Goal: Transaction & Acquisition: Purchase product/service

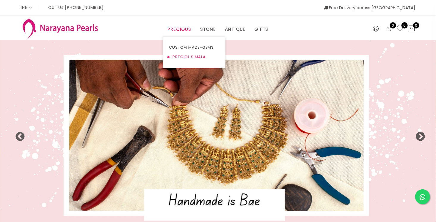
click at [189, 57] on link "PRECIOUS MALA" at bounding box center [194, 57] width 51 height 10
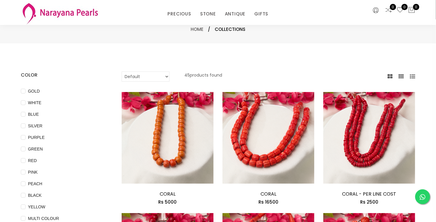
scroll to position [30, 0]
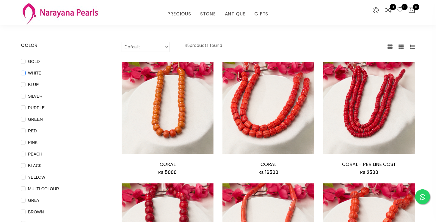
click at [24, 73] on input "WHITE" at bounding box center [23, 77] width 5 height 13
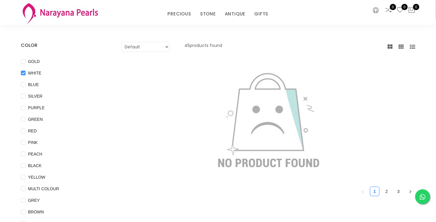
click at [22, 73] on input "WHITE" at bounding box center [23, 77] width 5 height 13
checkbox input "false"
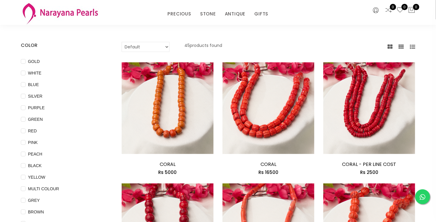
click at [161, 48] on select "Default Price - High to Low Price - Low to High" at bounding box center [146, 47] width 48 height 10
click at [161, 47] on select "Default Price - High to Low Price - Low to High" at bounding box center [146, 47] width 48 height 10
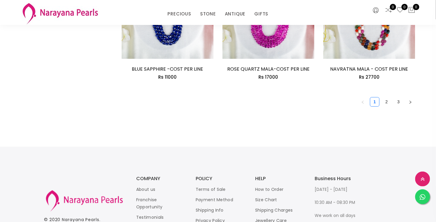
scroll to position [862, 0]
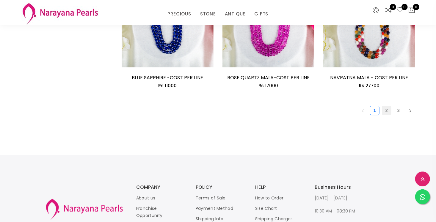
click at [387, 111] on link "2" at bounding box center [386, 110] width 9 height 9
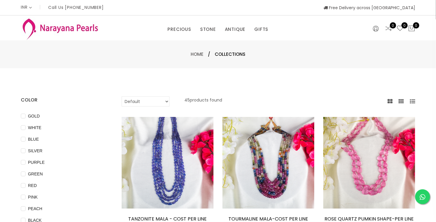
click at [160, 98] on select "Default Price - High to Low Price - Low to High" at bounding box center [146, 102] width 48 height 10
click at [162, 98] on select "Default Price - High to Low Price - Low to High" at bounding box center [146, 102] width 48 height 10
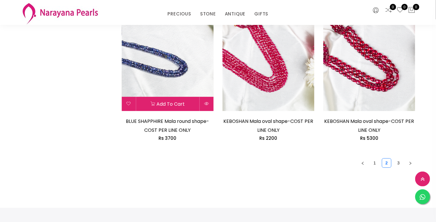
scroll to position [862, 0]
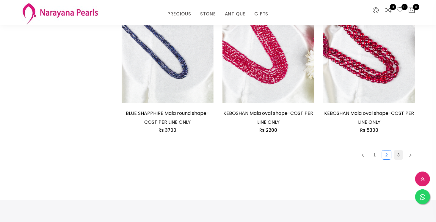
click at [399, 154] on link "3" at bounding box center [398, 155] width 9 height 9
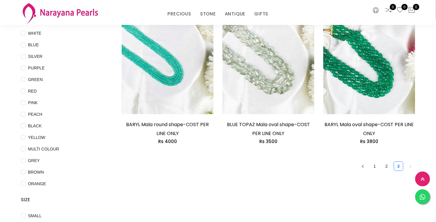
scroll to position [59, 0]
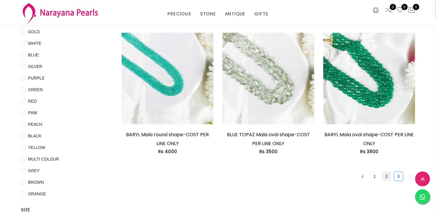
click at [384, 176] on link "2" at bounding box center [386, 176] width 9 height 9
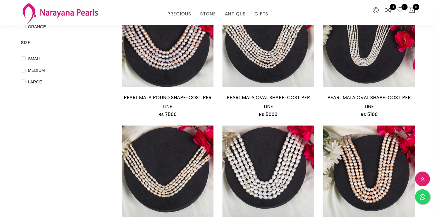
scroll to position [178, 0]
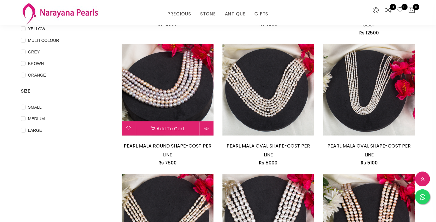
click at [170, 100] on img at bounding box center [168, 90] width 92 height 92
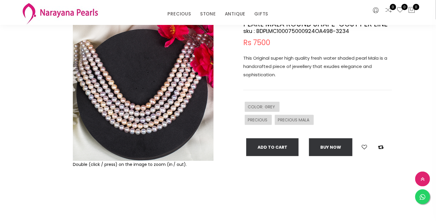
scroll to position [59, 0]
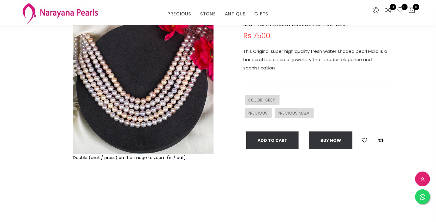
click at [164, 113] on img at bounding box center [143, 84] width 141 height 141
click at [164, 112] on img at bounding box center [143, 84] width 141 height 141
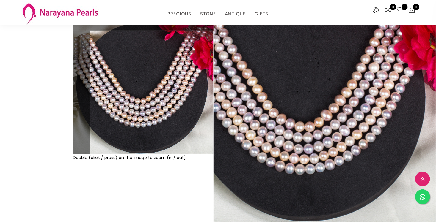
drag, startPoint x: 313, startPoint y: 132, endPoint x: 295, endPoint y: 144, distance: 22.1
click at [289, 151] on div "PEARL MALA ROUND SHAPE-COST PER LINE sku : BDPLMC100075000924OA498-3234 Rs 7500…" at bounding box center [307, 107] width 178 height 187
click at [329, 116] on div "PRECIOUS PRECIOUS MALA" at bounding box center [317, 113] width 149 height 13
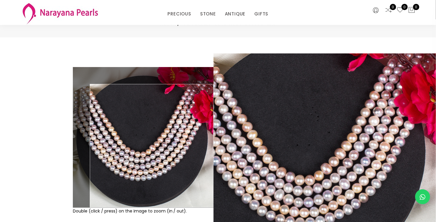
scroll to position [0, 0]
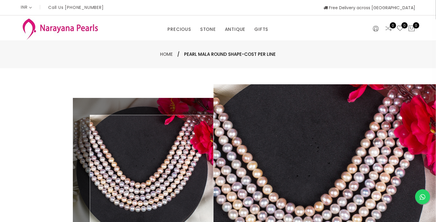
click at [288, 72] on div "Double (click / press) on the image to zoom (in / out). PEARL MALA ROUND SHAPE-…" at bounding box center [218, 191] width 436 height 247
click at [176, 75] on div "Double (click / press) on the image to zoom (in / out). PEARL MALA ROUND SHAPE-…" at bounding box center [218, 191] width 436 height 247
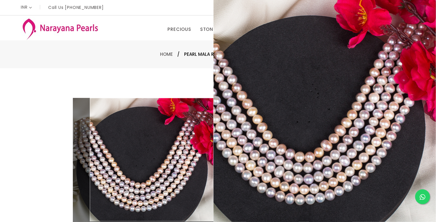
click at [181, 137] on img at bounding box center [143, 168] width 141 height 141
click at [181, 136] on img at bounding box center [143, 168] width 141 height 141
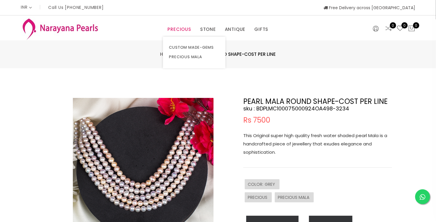
click at [177, 31] on link "PRECIOUS" at bounding box center [178, 29] width 23 height 9
click at [207, 29] on link "STONE" at bounding box center [208, 29] width 16 height 9
click at [197, 47] on link "CUSTOM MADE-GEMS" at bounding box center [194, 48] width 51 height 10
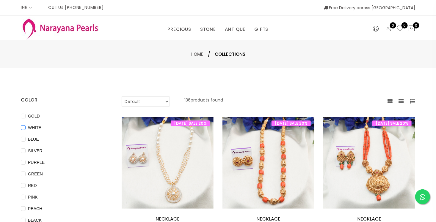
click at [25, 128] on input "WHITE" at bounding box center [23, 131] width 5 height 13
checkbox input "true"
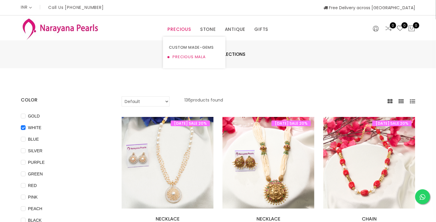
click at [187, 56] on link "PRECIOUS MALA" at bounding box center [194, 57] width 51 height 10
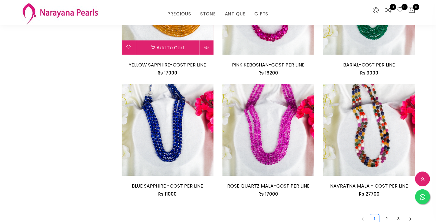
scroll to position [773, 0]
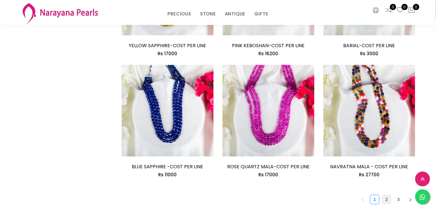
click at [386, 200] on link "2" at bounding box center [386, 199] width 9 height 9
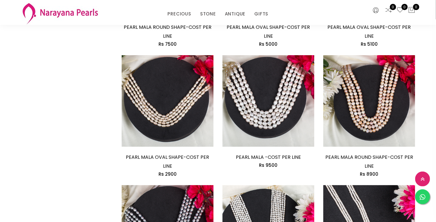
scroll to position [267, 0]
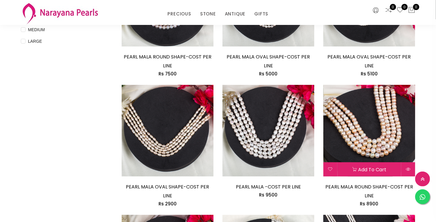
click at [366, 142] on img at bounding box center [369, 131] width 92 height 92
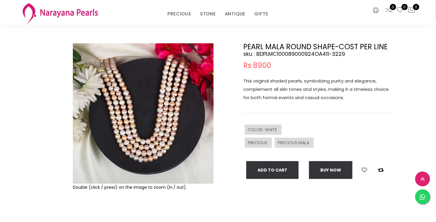
scroll to position [59, 0]
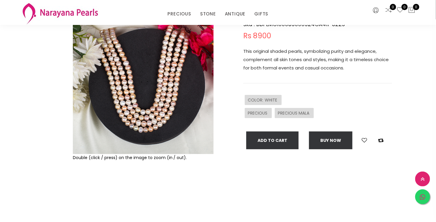
click at [425, 198] on icon at bounding box center [423, 197] width 6 height 7
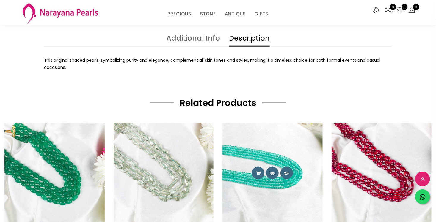
scroll to position [208, 0]
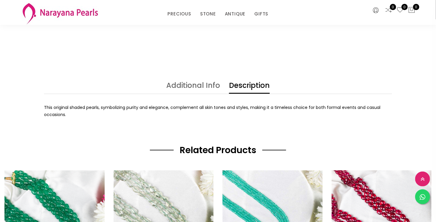
click at [198, 88] on link "Additional Info" at bounding box center [193, 88] width 54 height 12
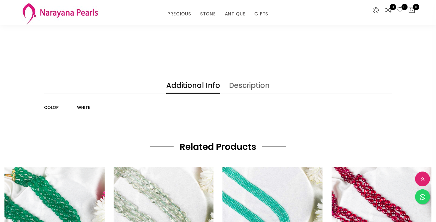
click at [237, 86] on link "Description" at bounding box center [249, 88] width 41 height 12
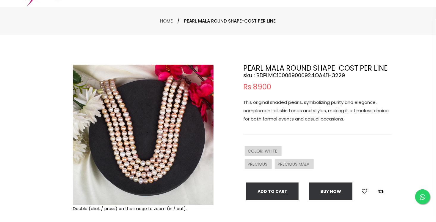
scroll to position [0, 0]
